Goal: Information Seeking & Learning: Learn about a topic

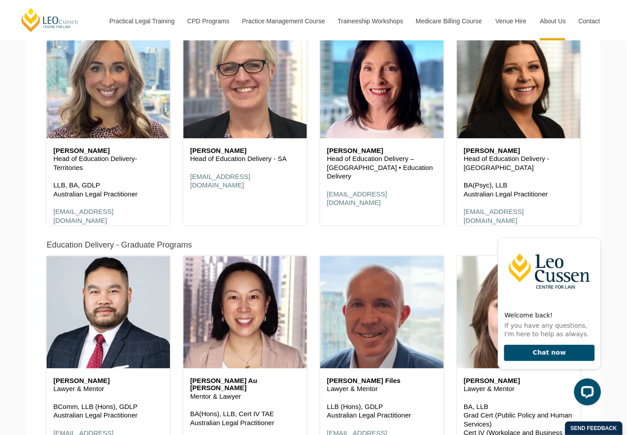
scroll to position [940, 0]
